Goal: Complete application form: Complete application form

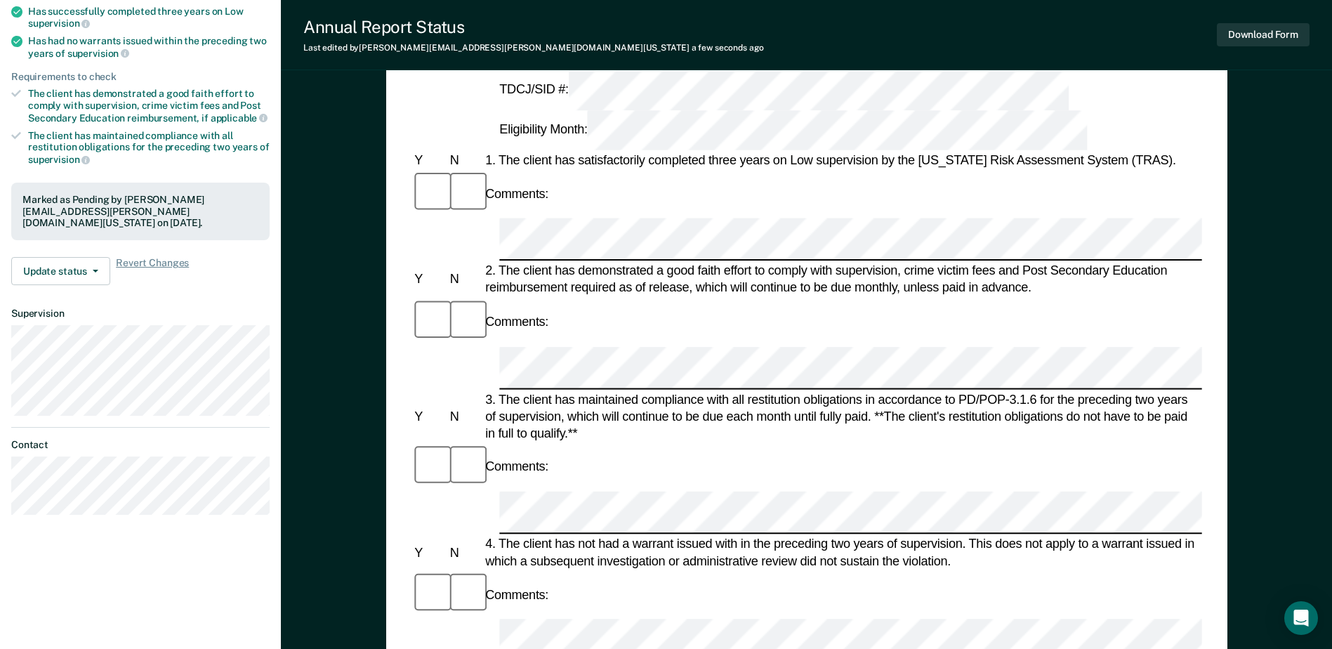
scroll to position [211, 0]
